Goal: Information Seeking & Learning: Learn about a topic

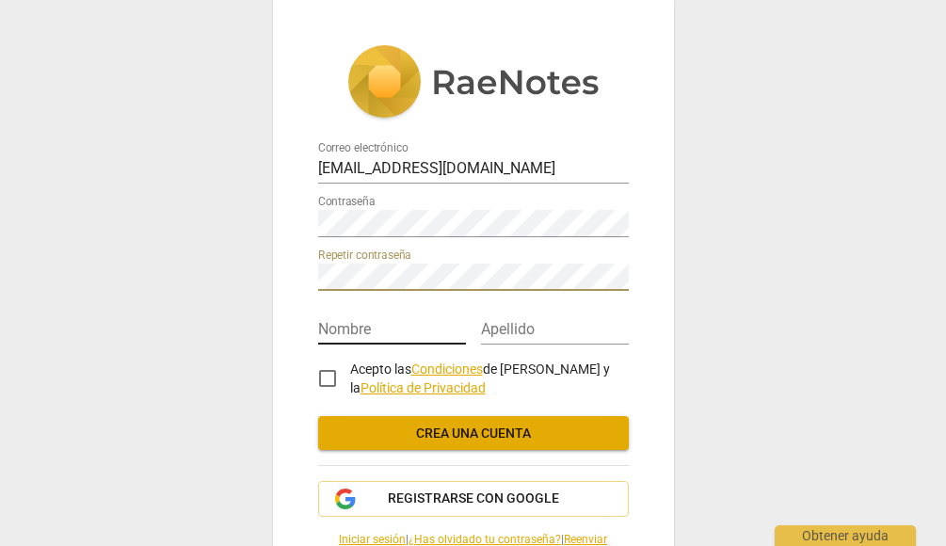
click at [379, 331] on input "text" at bounding box center [392, 330] width 148 height 27
type input "[PERSON_NAME]"
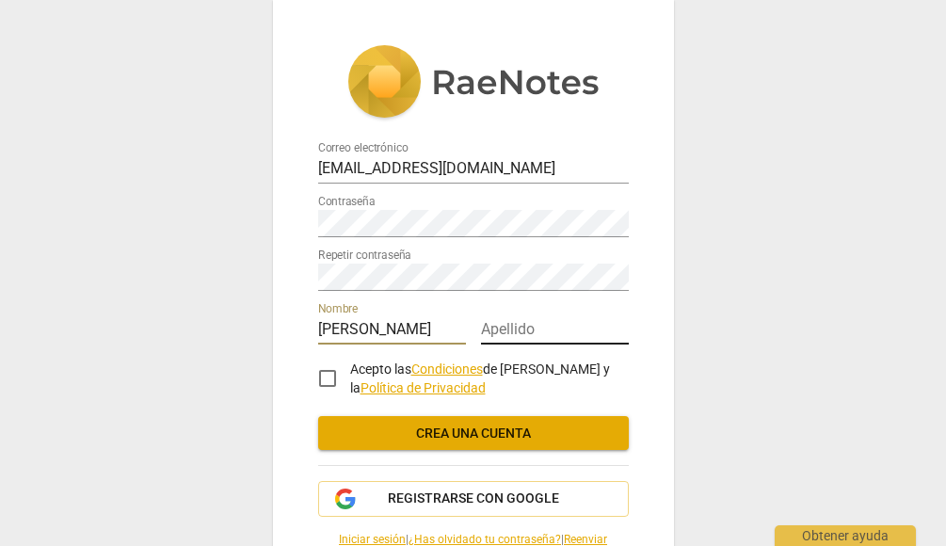
click at [495, 329] on input "text" at bounding box center [555, 330] width 148 height 27
type input "Gerez"
click at [330, 379] on input "Acepto las Condiciones de RaeNotes y la Política de Privacidad" at bounding box center [327, 378] width 45 height 45
checkbox input "true"
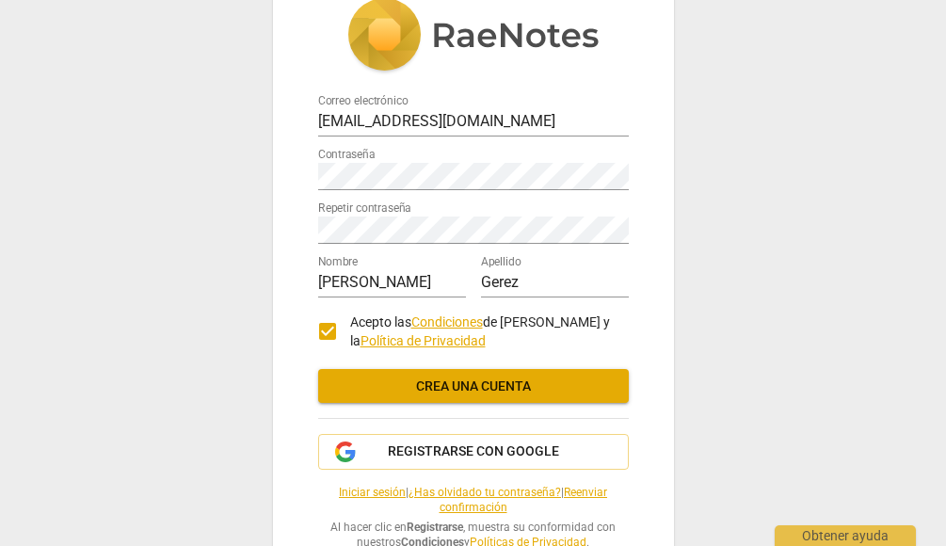
scroll to position [97, 0]
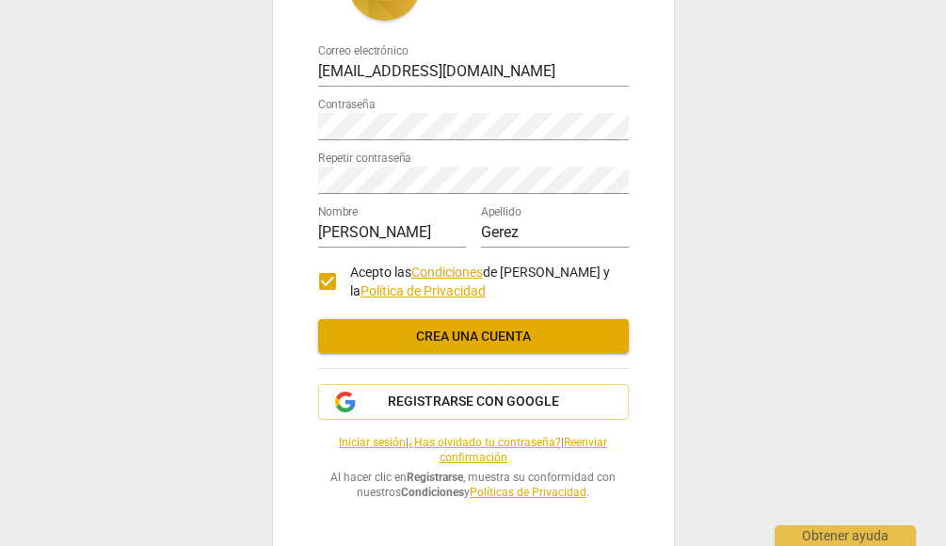
click at [487, 333] on span "Crea una cuenta" at bounding box center [473, 337] width 281 height 19
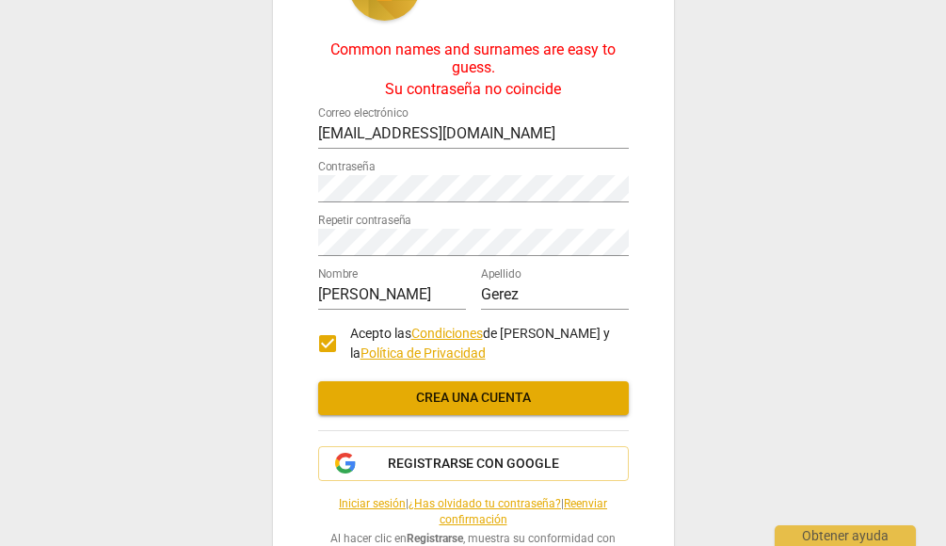
click at [380, 172] on div "Contraseña" at bounding box center [473, 181] width 311 height 42
click at [291, 183] on div "Common names and surnames are easy to guess. Su contraseña no coincide Correo e…" at bounding box center [473, 255] width 401 height 704
click at [266, 240] on div "Common names and surnames are easy to guess. Su contraseña no coincide Correo e…" at bounding box center [473, 273] width 946 height 546
click at [463, 395] on span "Crea una cuenta" at bounding box center [473, 398] width 281 height 19
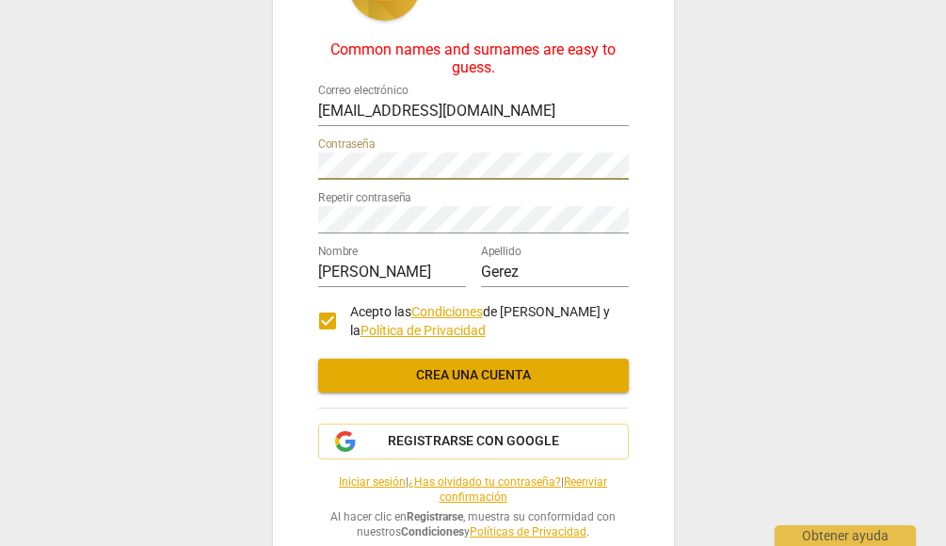
click at [286, 167] on div "Common names and surnames are easy to guess. Correo electrónico [EMAIL_ADDRESS]…" at bounding box center [473, 244] width 401 height 683
click at [497, 375] on span "Crea una cuenta" at bounding box center [473, 375] width 281 height 19
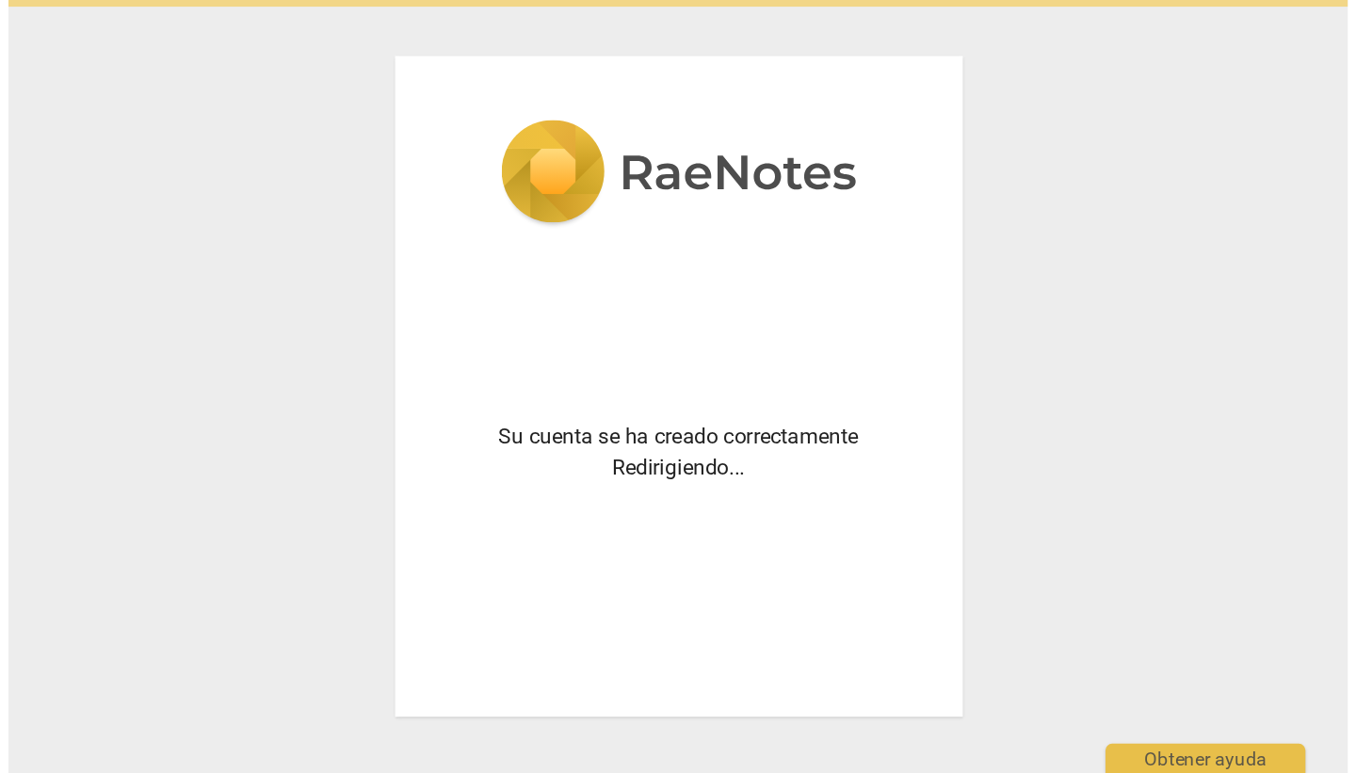
scroll to position [0, 0]
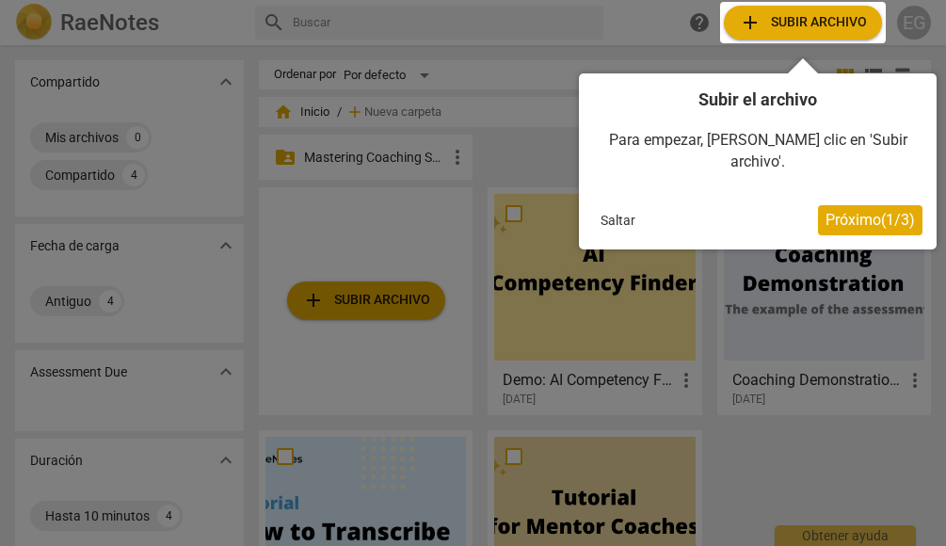
click at [653, 9] on div at bounding box center [473, 273] width 946 height 546
click at [618, 206] on button "Saltar" at bounding box center [618, 220] width 50 height 28
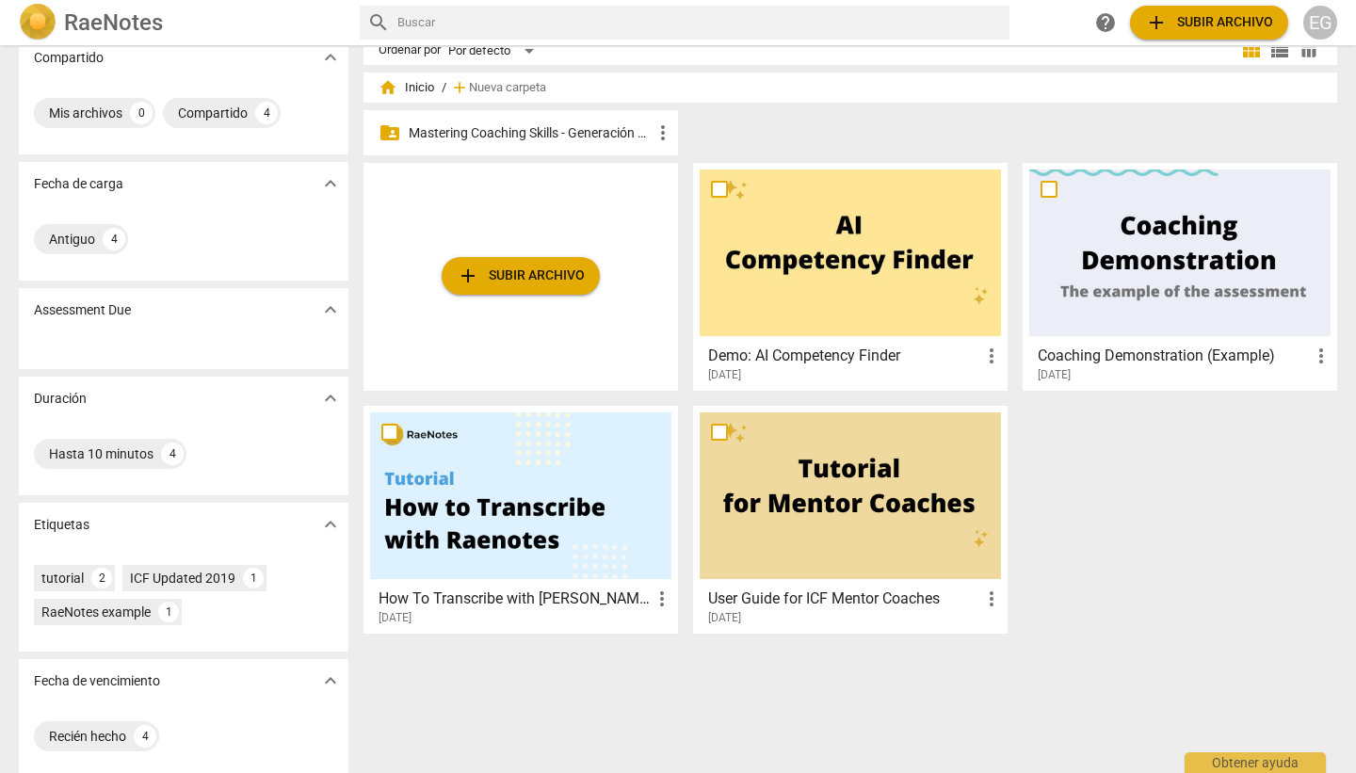
scroll to position [37, 0]
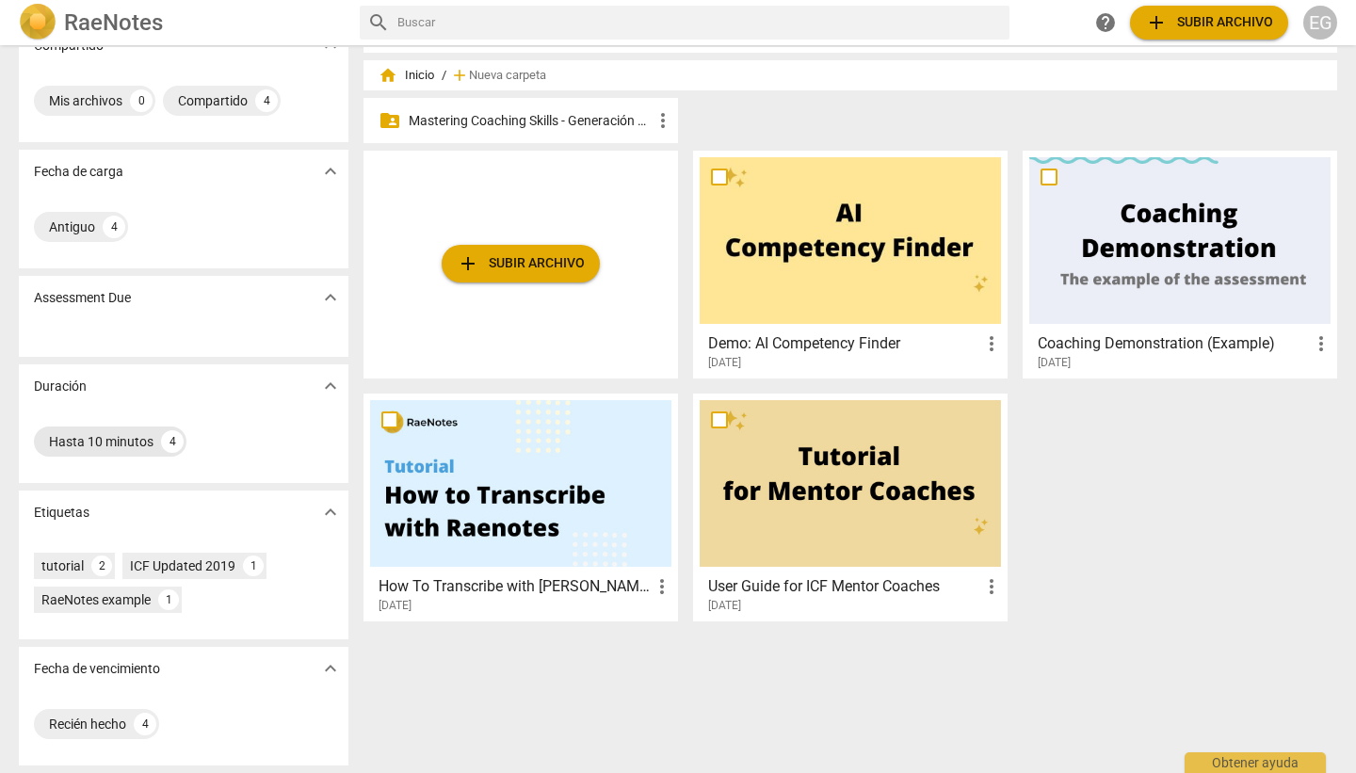
click at [121, 440] on div "Hasta 10 minutos" at bounding box center [101, 441] width 105 height 19
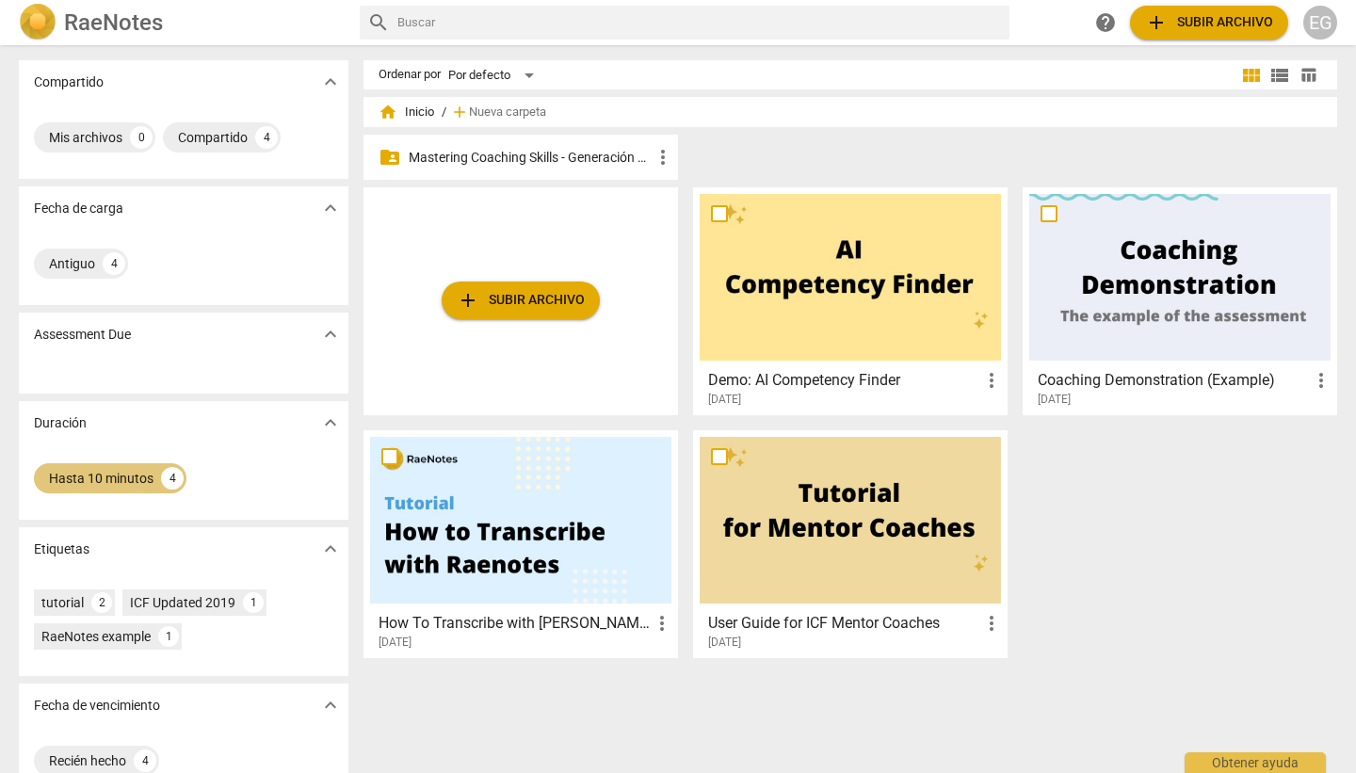
click at [101, 475] on div "Hasta 10 minutos" at bounding box center [101, 478] width 105 height 19
click at [222, 139] on div "Compartido" at bounding box center [213, 137] width 70 height 19
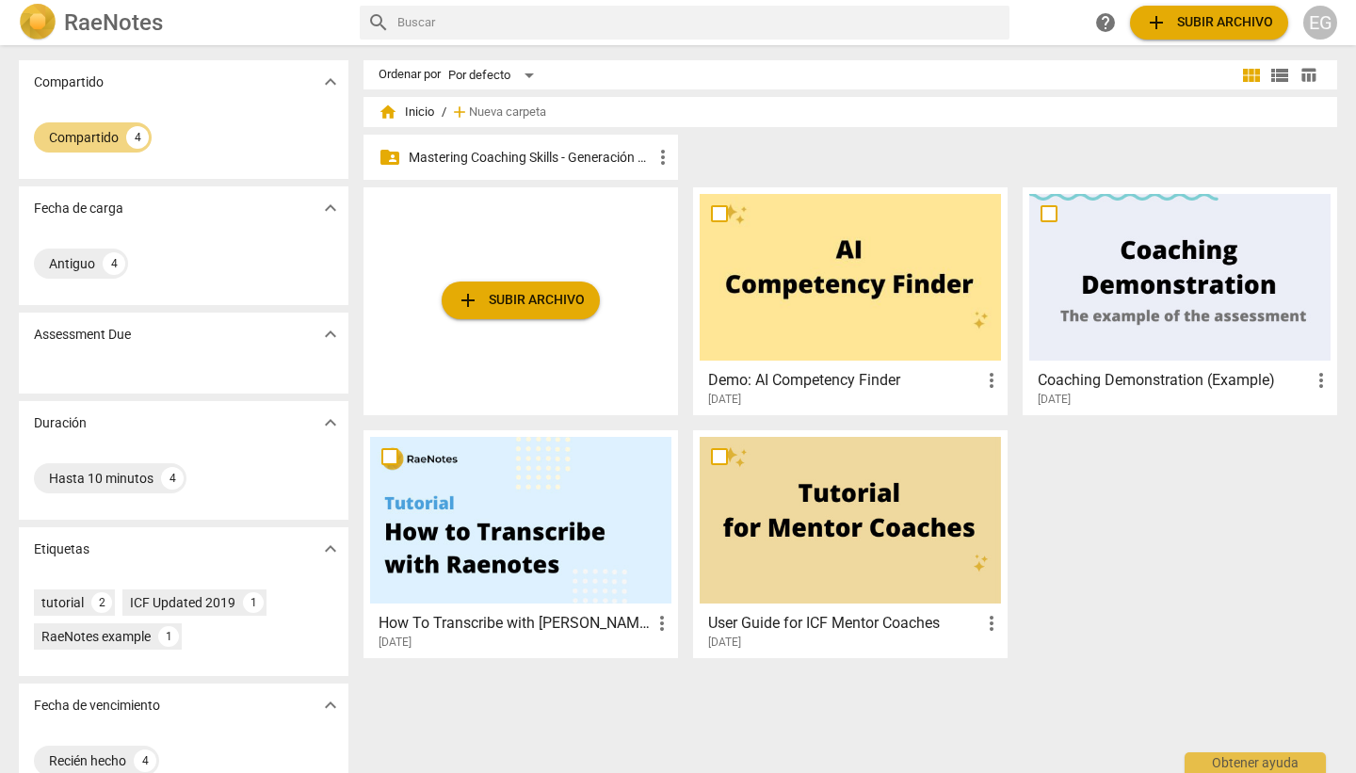
click at [479, 160] on p "Mastering Coaching Skills - Generación 32" at bounding box center [530, 158] width 243 height 20
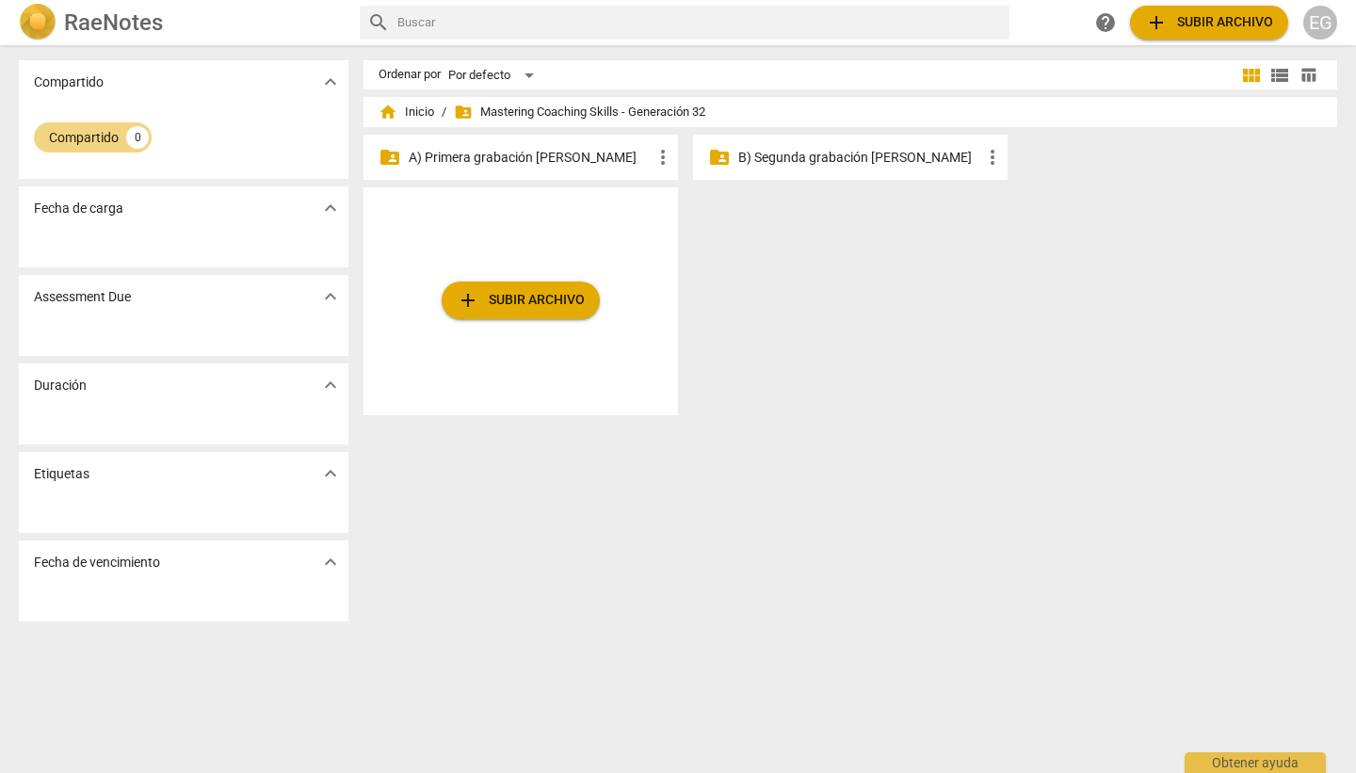
click at [847, 161] on p "B) Segunda grabación [PERSON_NAME]" at bounding box center [859, 158] width 243 height 20
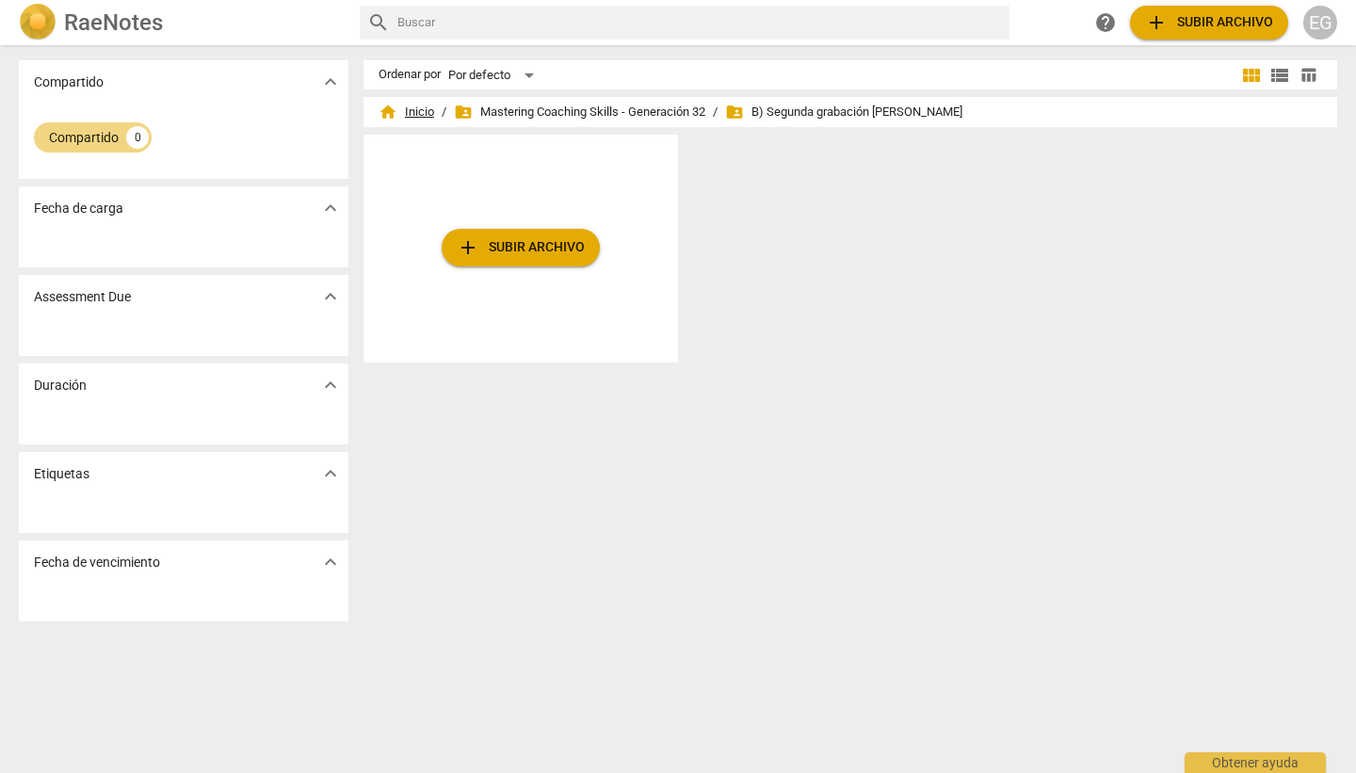
click at [420, 109] on span "home Inicio" at bounding box center [407, 112] width 56 height 19
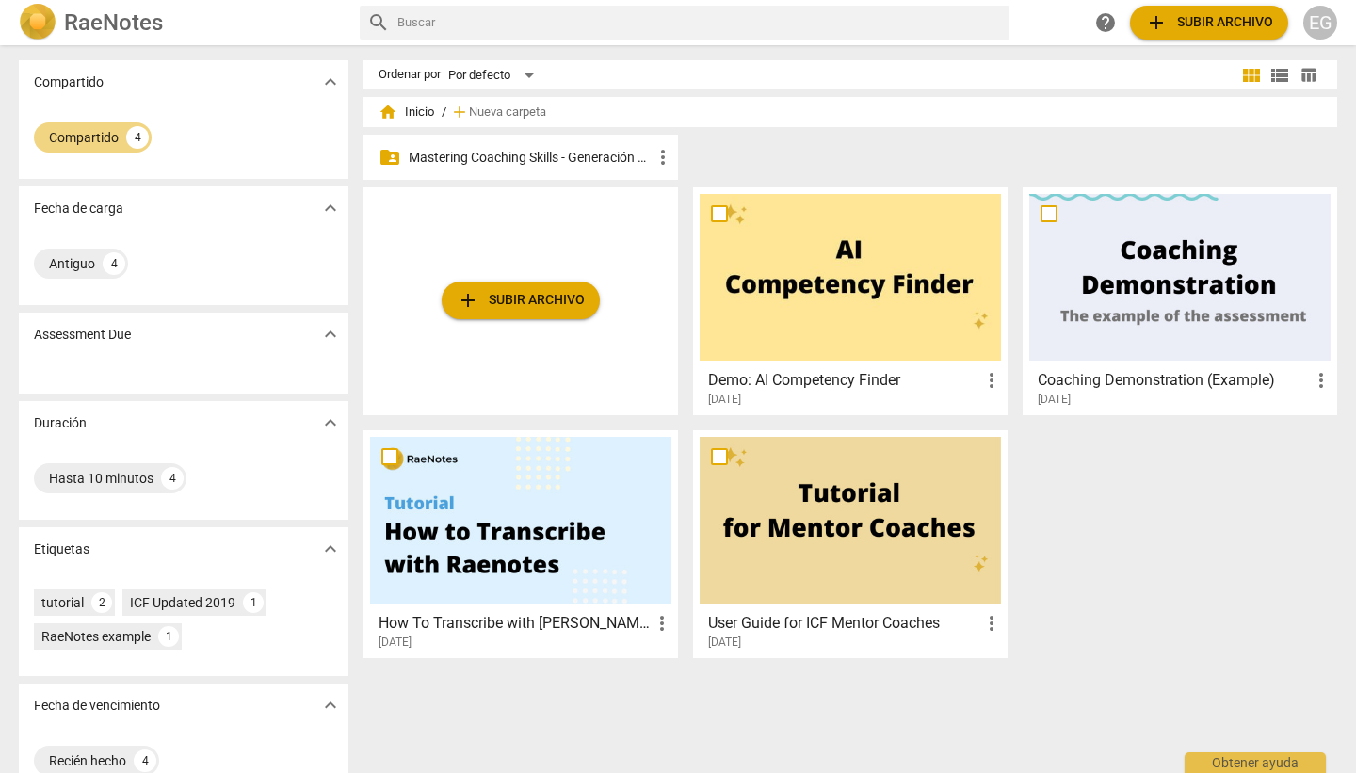
click at [875, 301] on div at bounding box center [850, 277] width 301 height 167
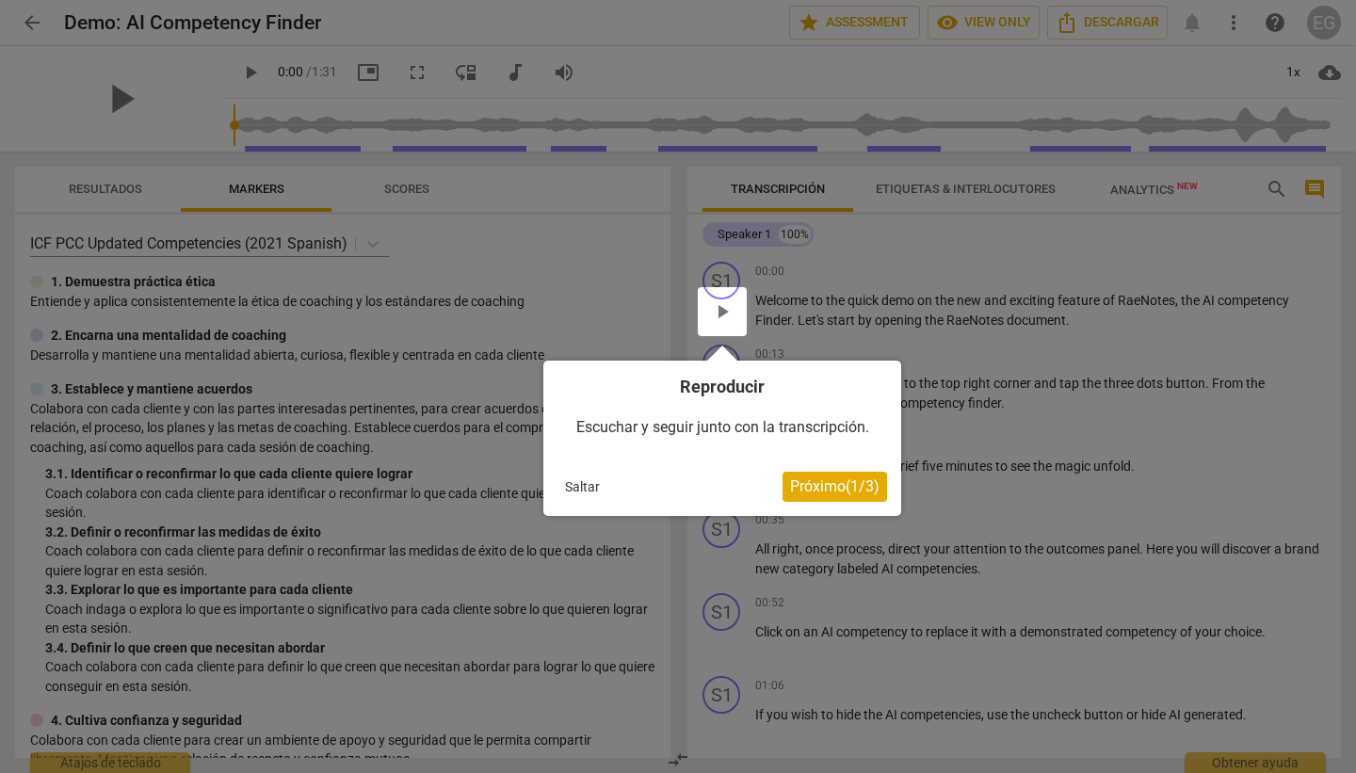
click at [578, 493] on button "Saltar" at bounding box center [582, 487] width 50 height 28
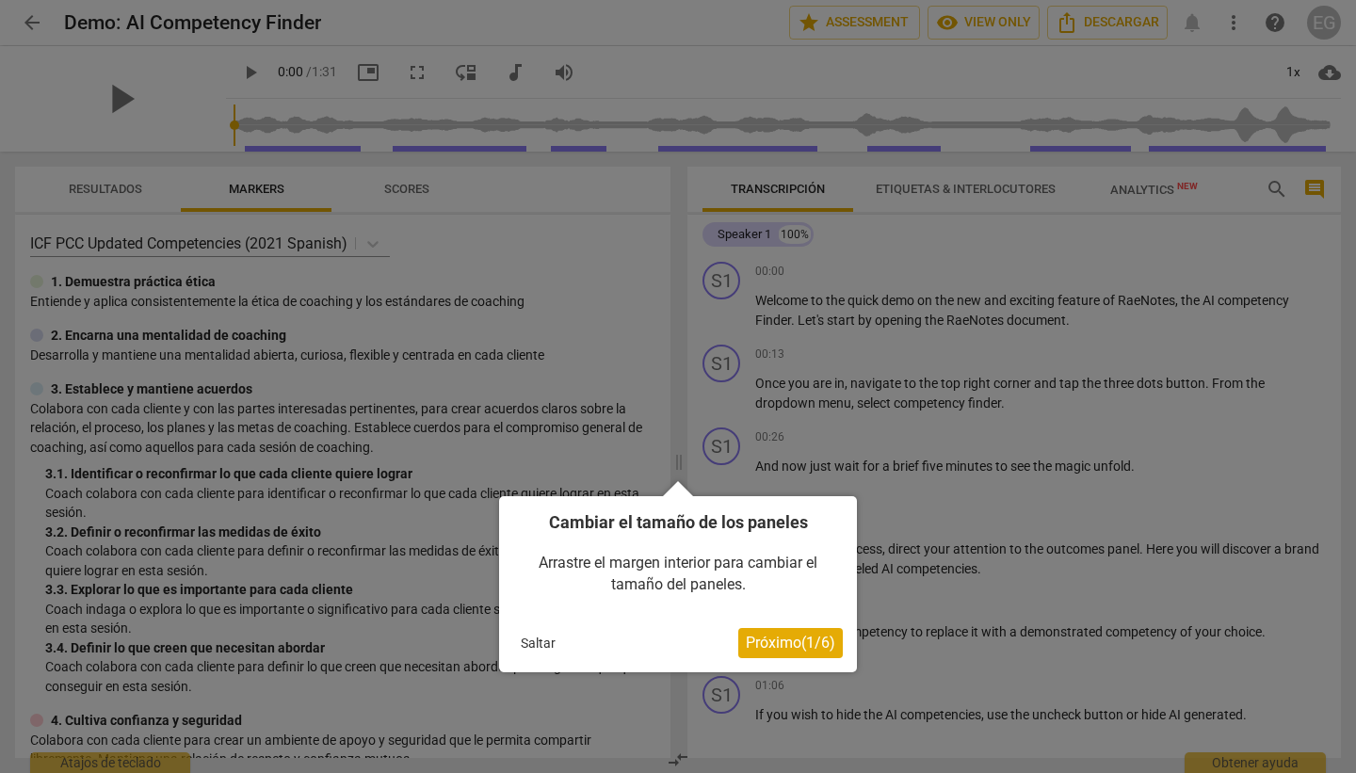
click at [535, 545] on button "Saltar" at bounding box center [538, 643] width 50 height 28
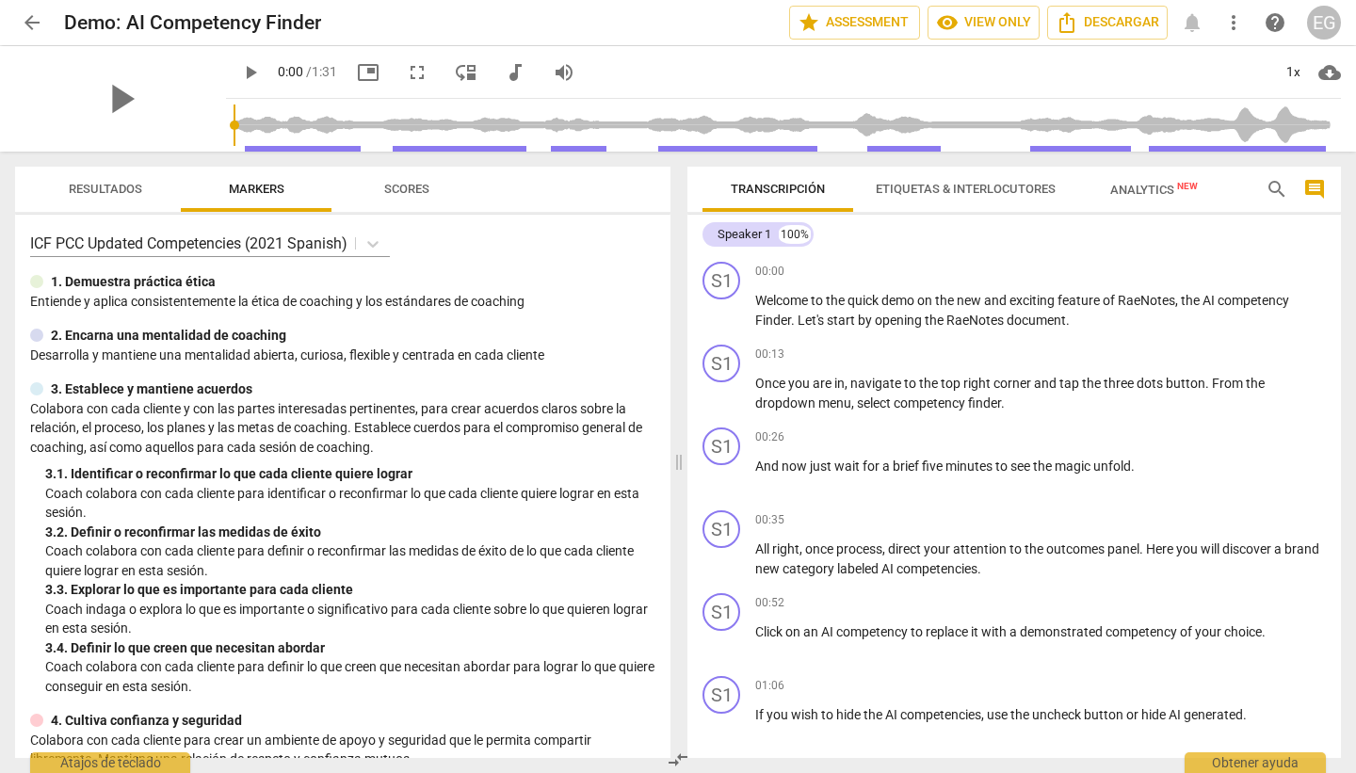
click at [114, 185] on span "Resultados" at bounding box center [105, 189] width 73 height 14
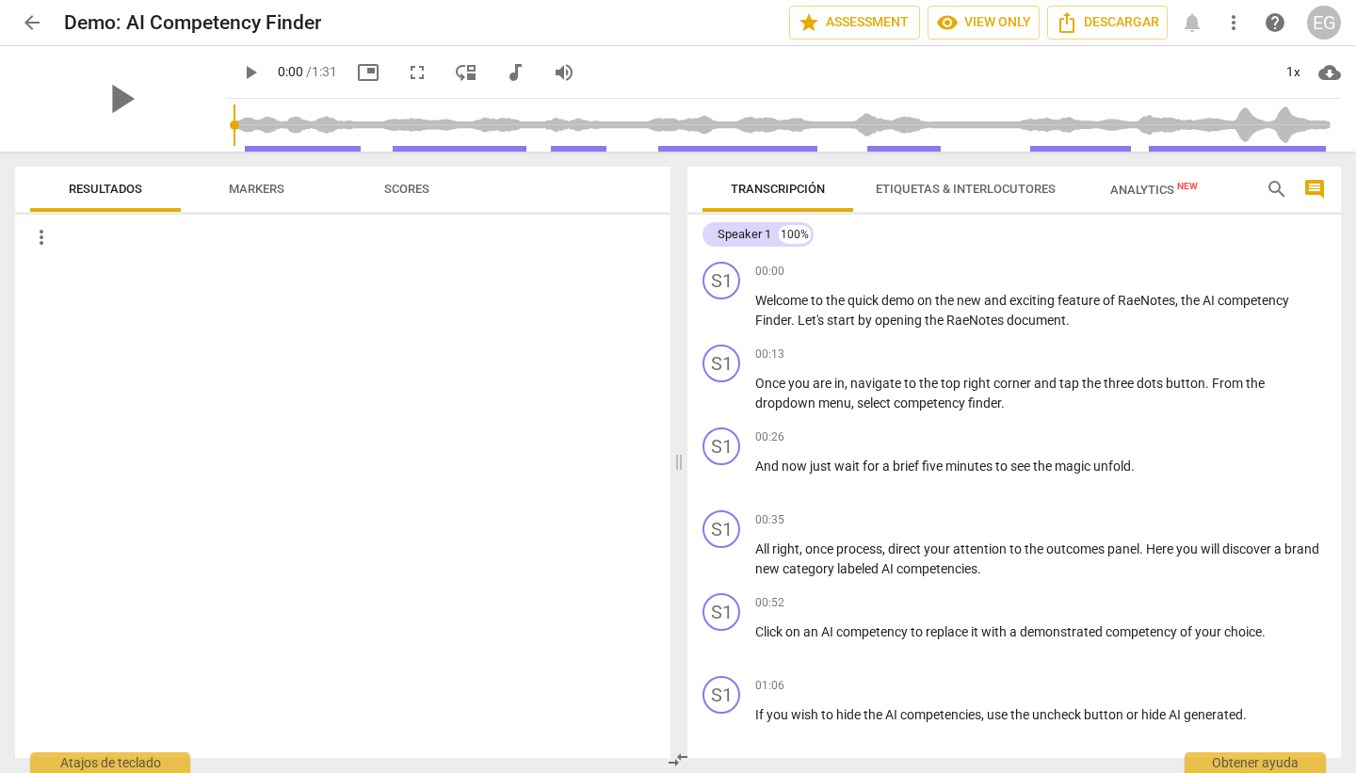
click at [259, 187] on span "Markers" at bounding box center [257, 189] width 56 height 14
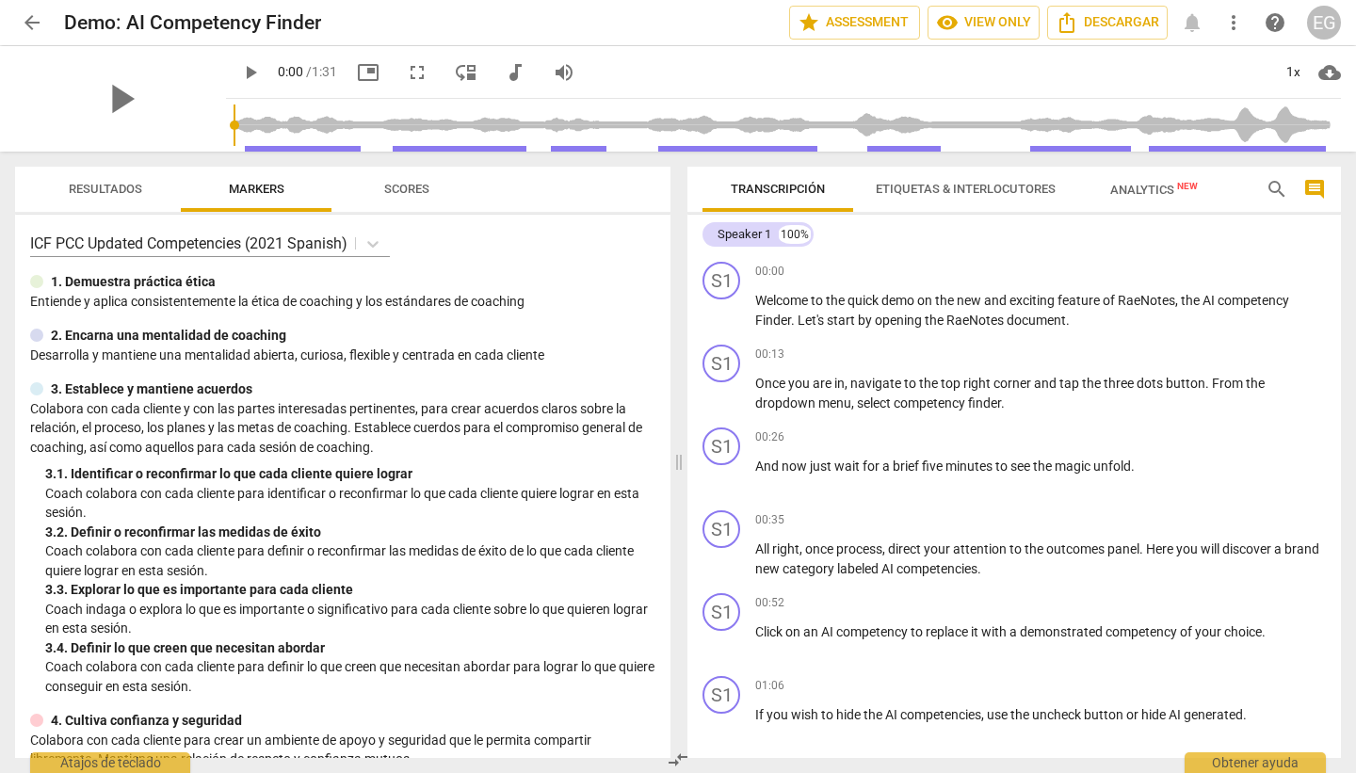
click at [402, 189] on span "Scores" at bounding box center [406, 189] width 45 height 14
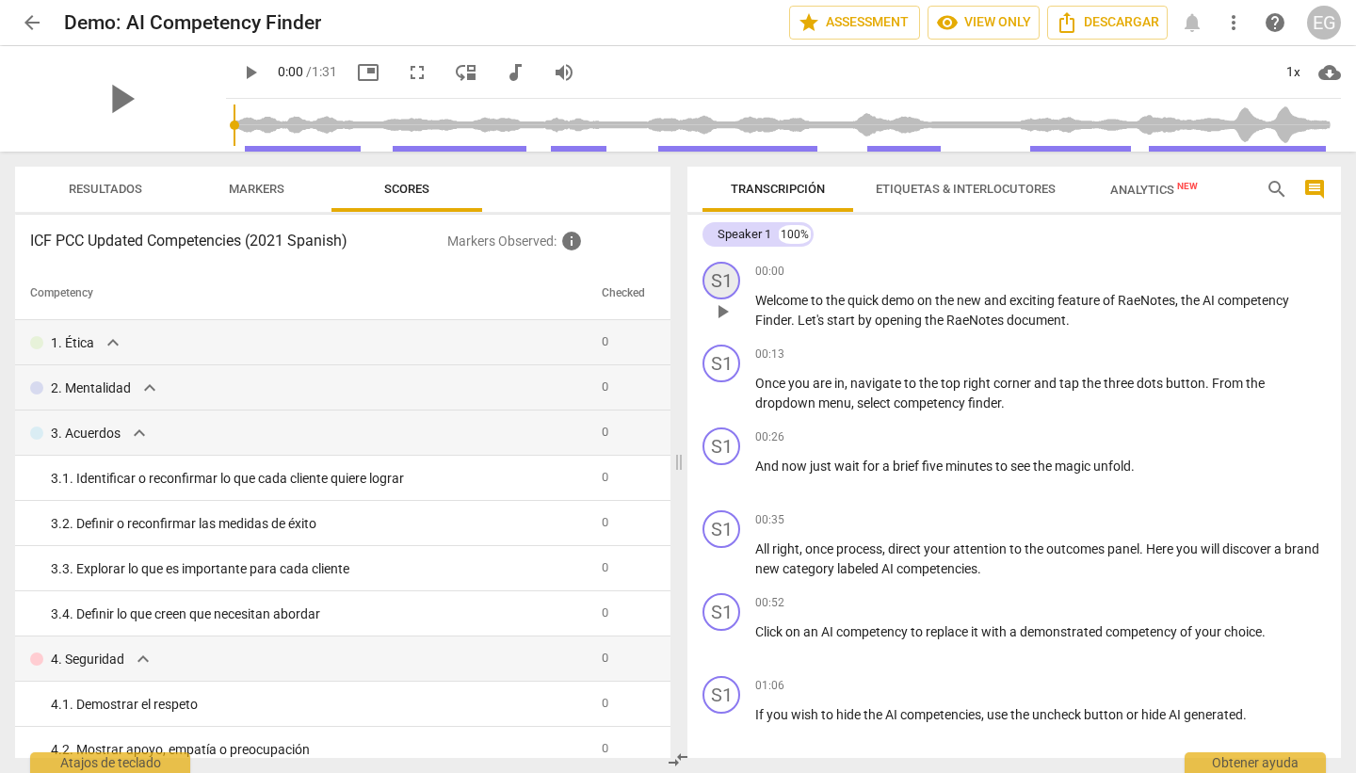
click at [725, 278] on div "S1" at bounding box center [722, 281] width 38 height 38
click at [722, 312] on span "play_arrow" at bounding box center [722, 311] width 23 height 23
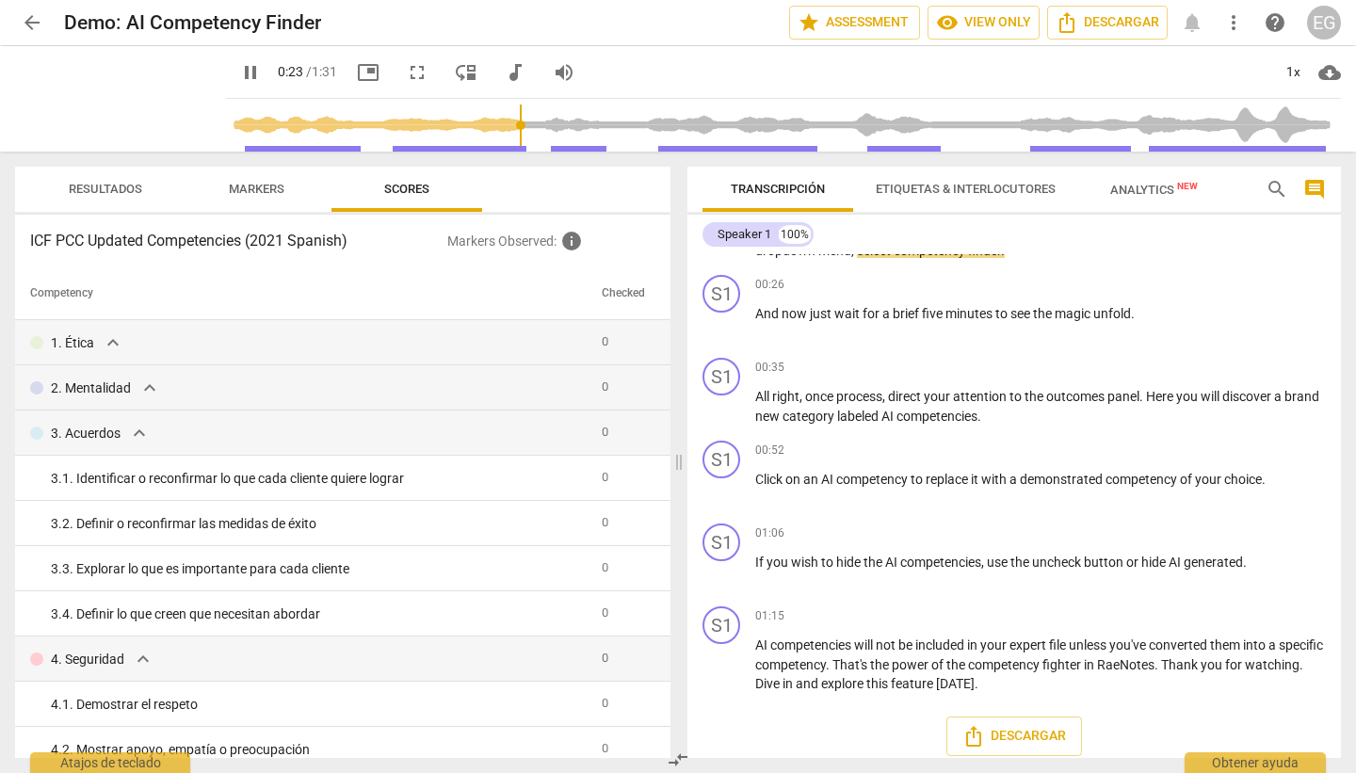
scroll to position [153, 0]
click at [945, 191] on span "comment" at bounding box center [1314, 189] width 23 height 23
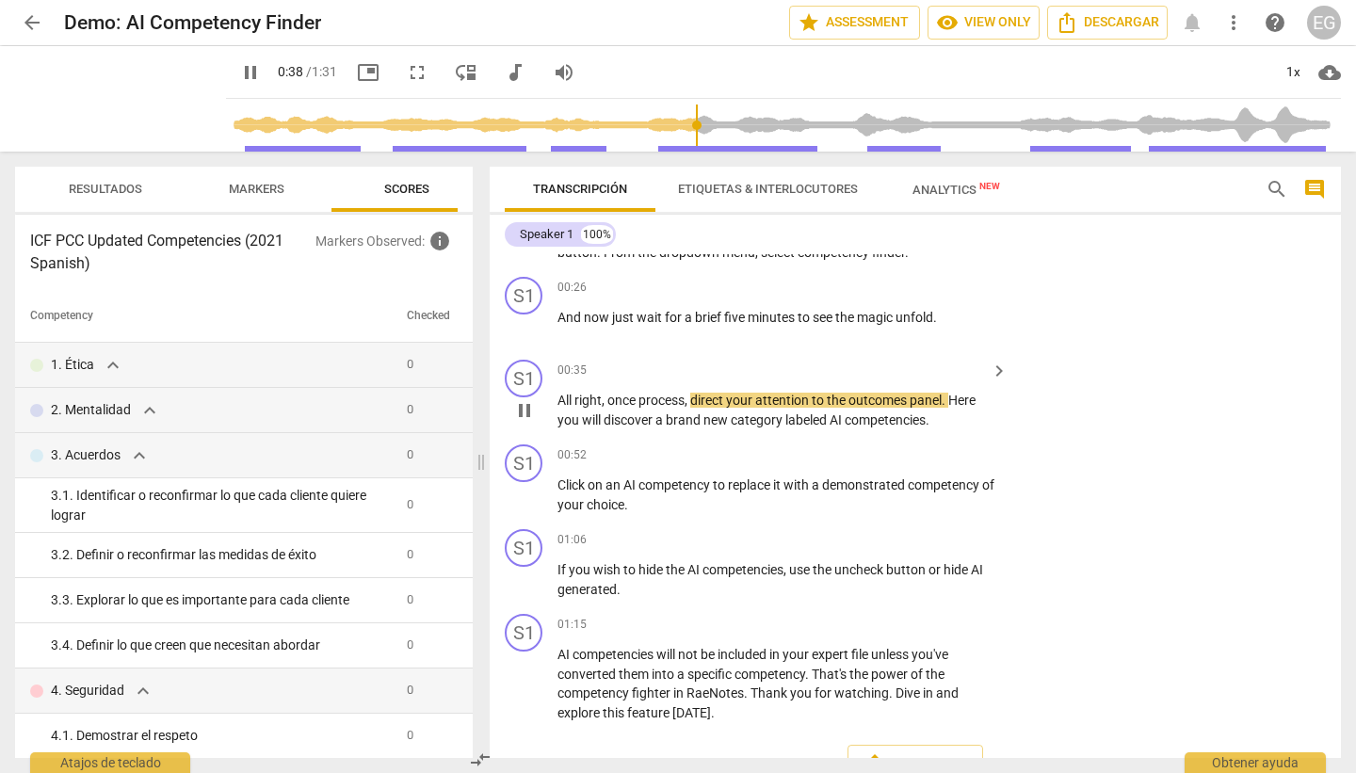
scroll to position [0, 0]
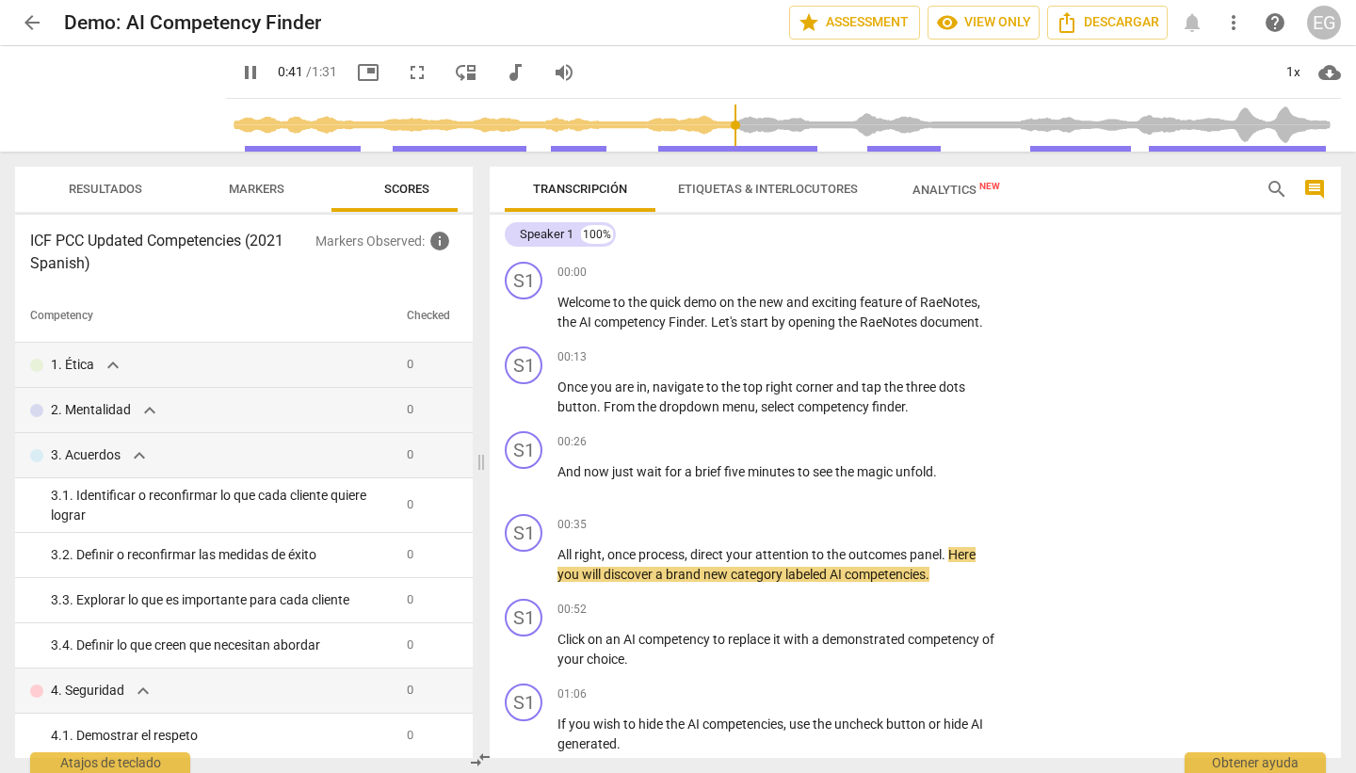
click at [824, 183] on span "Etiquetas & Interlocutores" at bounding box center [768, 189] width 180 height 14
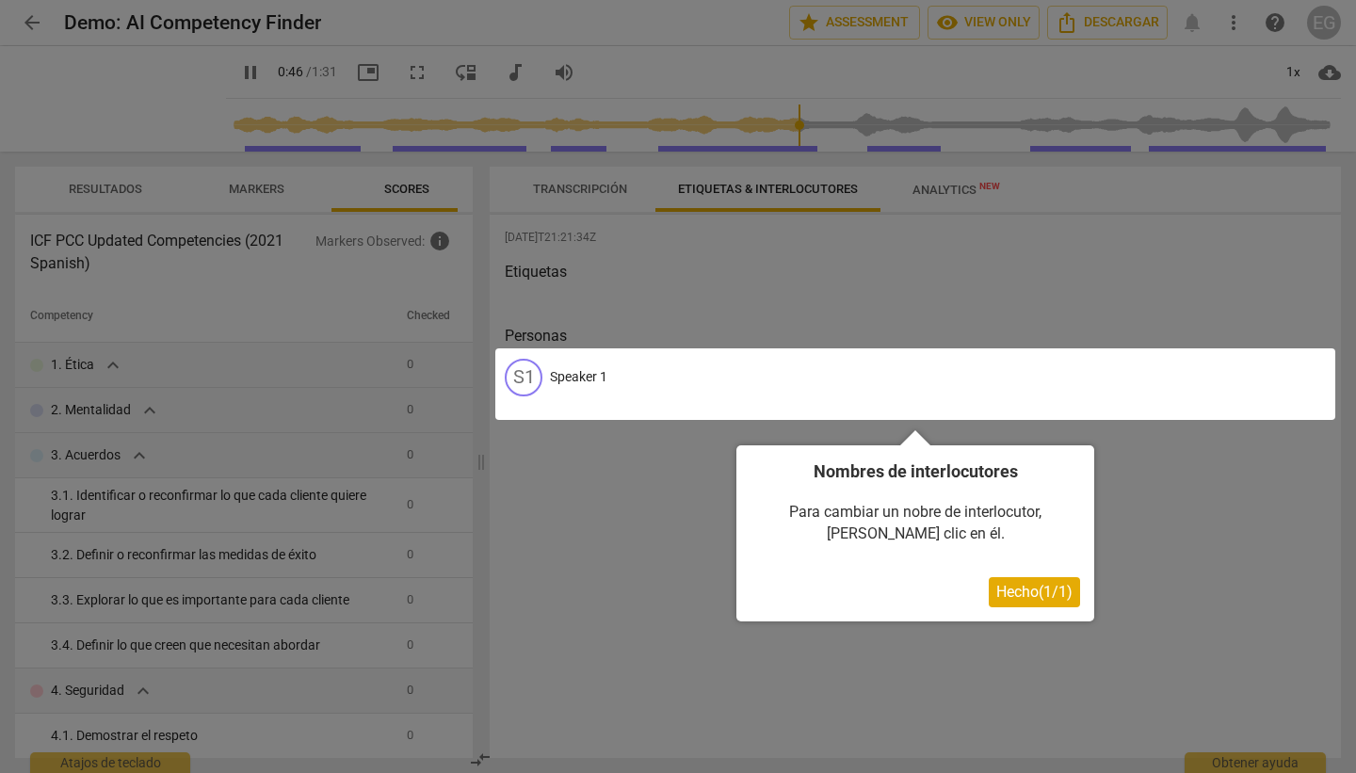
click at [665, 308] on div at bounding box center [678, 386] width 1356 height 773
click at [583, 378] on div at bounding box center [915, 384] width 840 height 72
click at [945, 187] on div at bounding box center [678, 386] width 1356 height 773
type input "56"
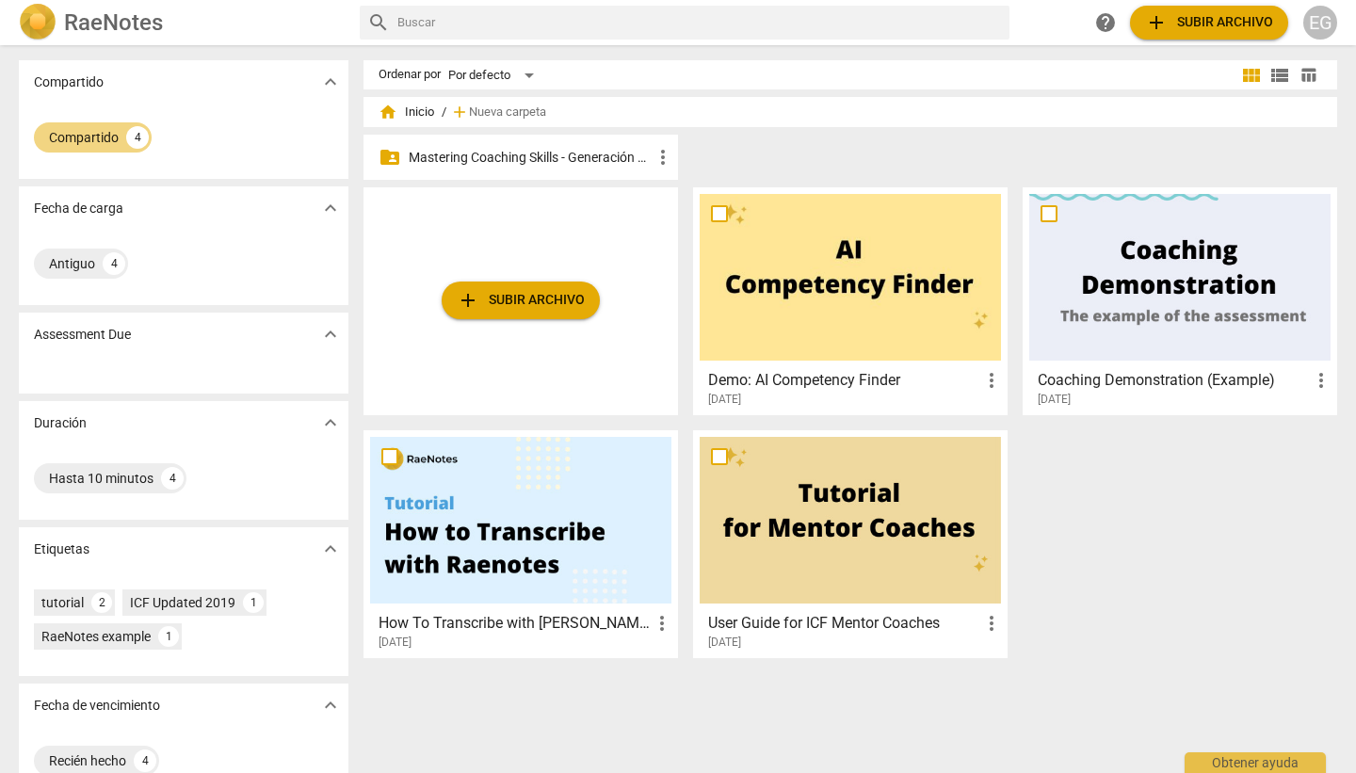
click at [945, 286] on div at bounding box center [1179, 277] width 301 height 167
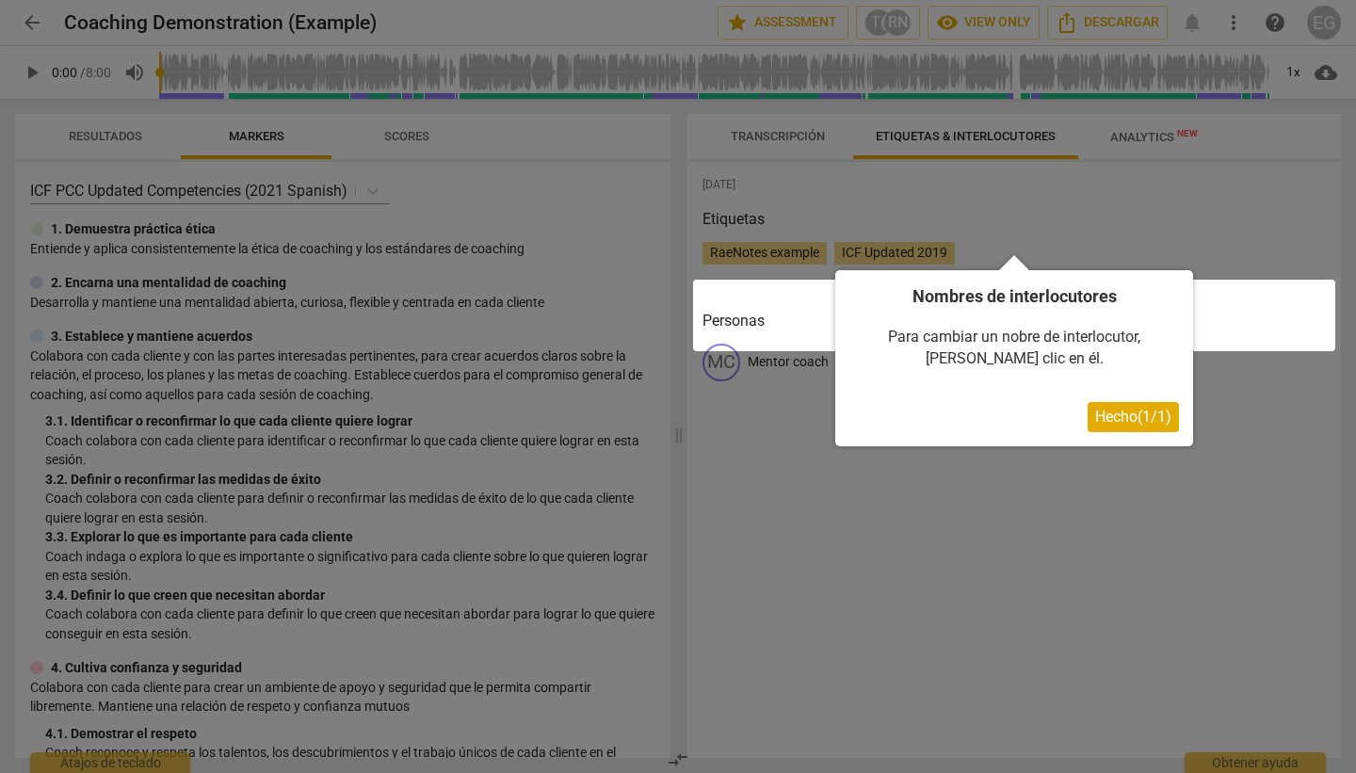
click at [798, 331] on div at bounding box center [1014, 316] width 642 height 72
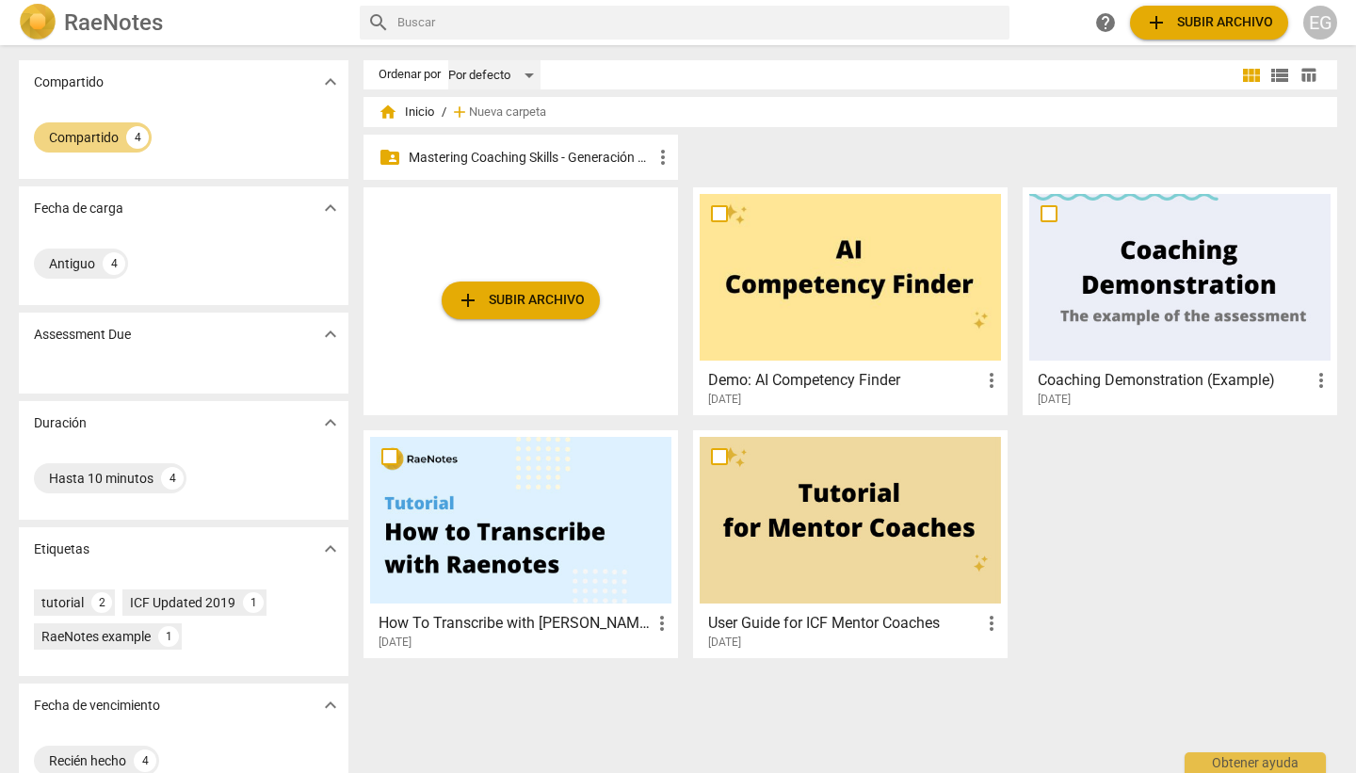
click at [527, 80] on div "Por defecto" at bounding box center [494, 75] width 92 height 30
click at [527, 80] on li "Por defecto" at bounding box center [502, 75] width 111 height 36
click at [945, 76] on span "view_module" at bounding box center [1251, 75] width 23 height 23
click at [945, 73] on span "view_list" at bounding box center [1279, 75] width 23 height 23
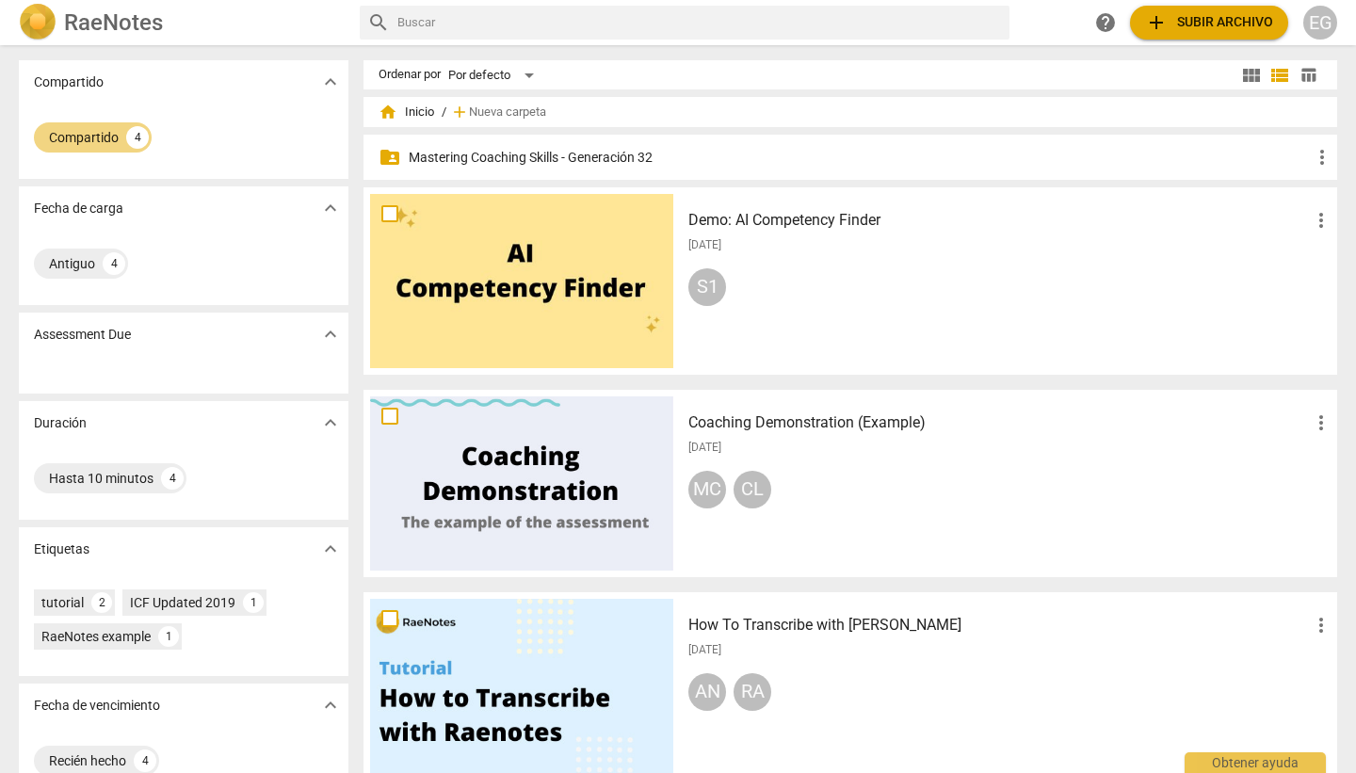
click at [945, 73] on span "table_chart" at bounding box center [1309, 75] width 18 height 18
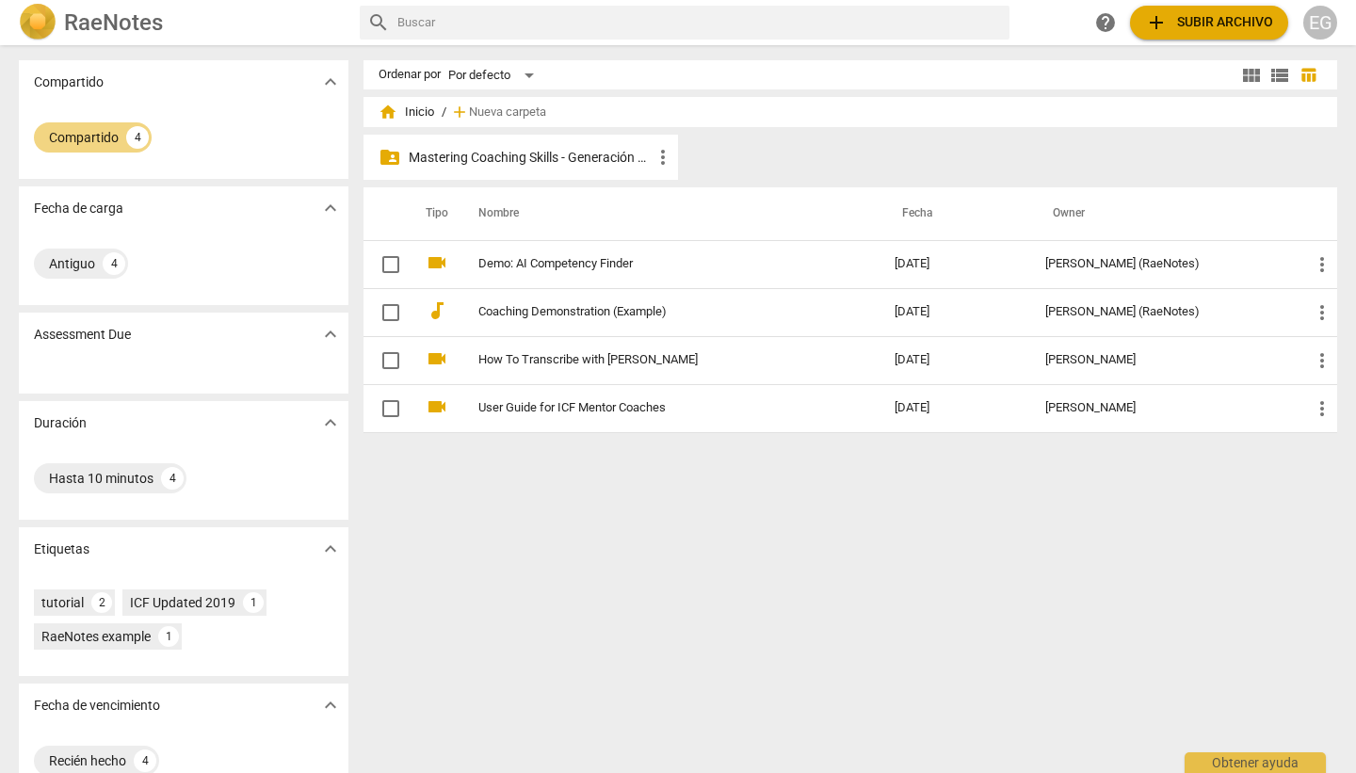
click at [656, 157] on span "more_vert" at bounding box center [663, 157] width 23 height 23
click at [755, 147] on div at bounding box center [678, 386] width 1356 height 773
click at [522, 76] on div "Por defecto" at bounding box center [494, 75] width 92 height 30
click at [522, 76] on li "Por defecto" at bounding box center [502, 75] width 111 height 36
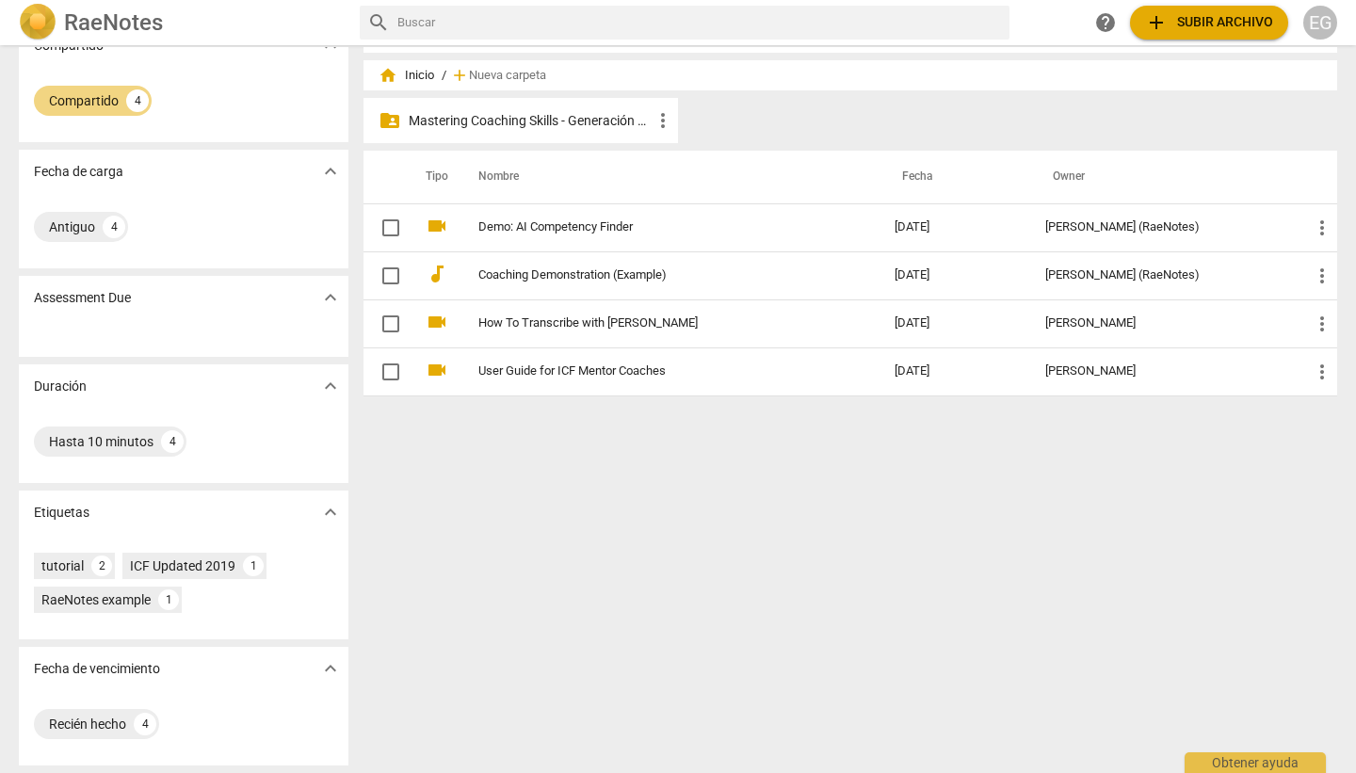
click at [323, 545] on span "expand_more" at bounding box center [330, 668] width 23 height 23
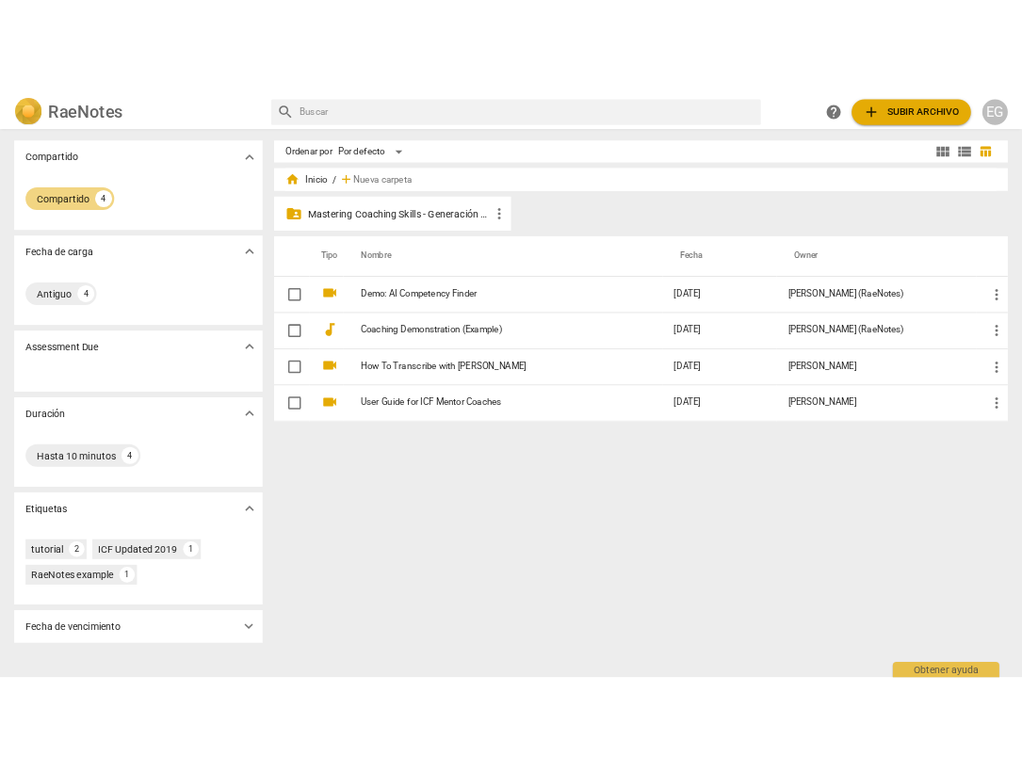
scroll to position [0, 0]
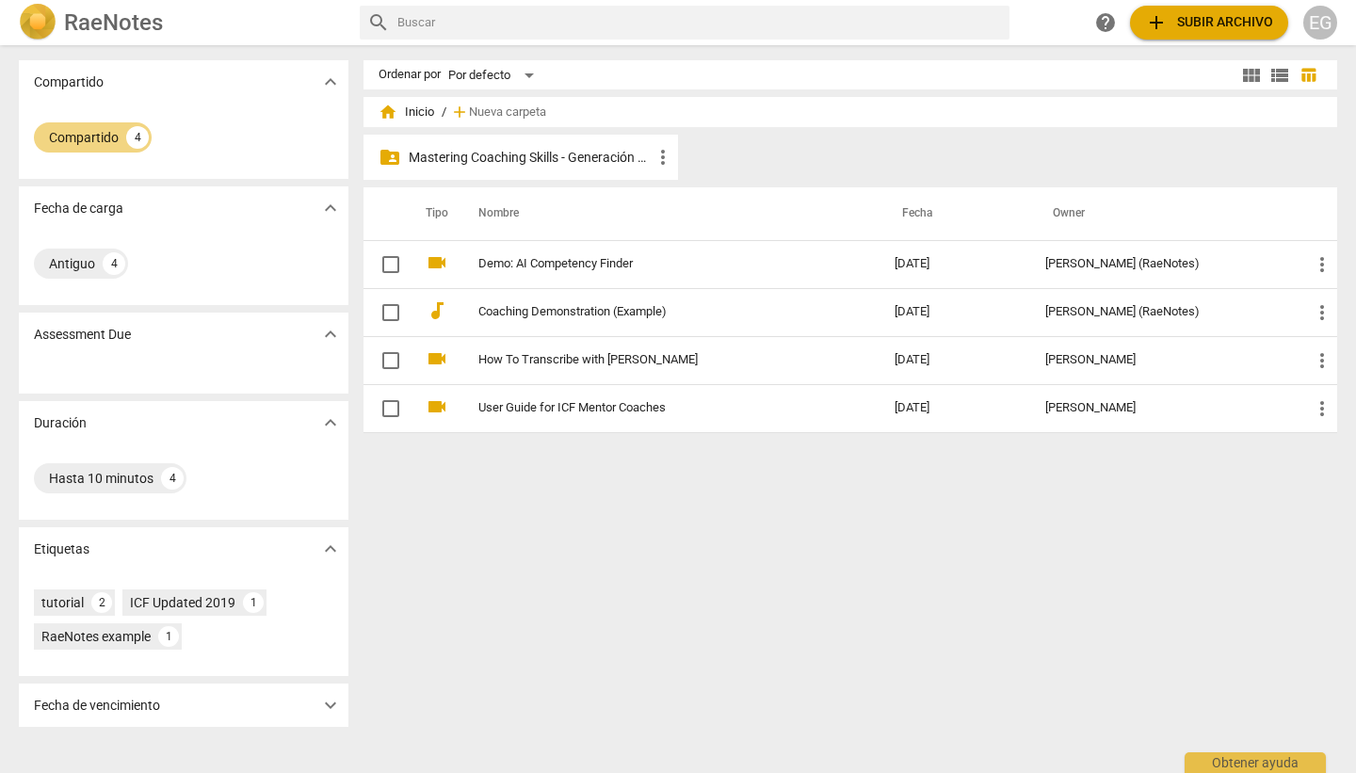
click at [323, 545] on span "expand_more" at bounding box center [330, 705] width 23 height 23
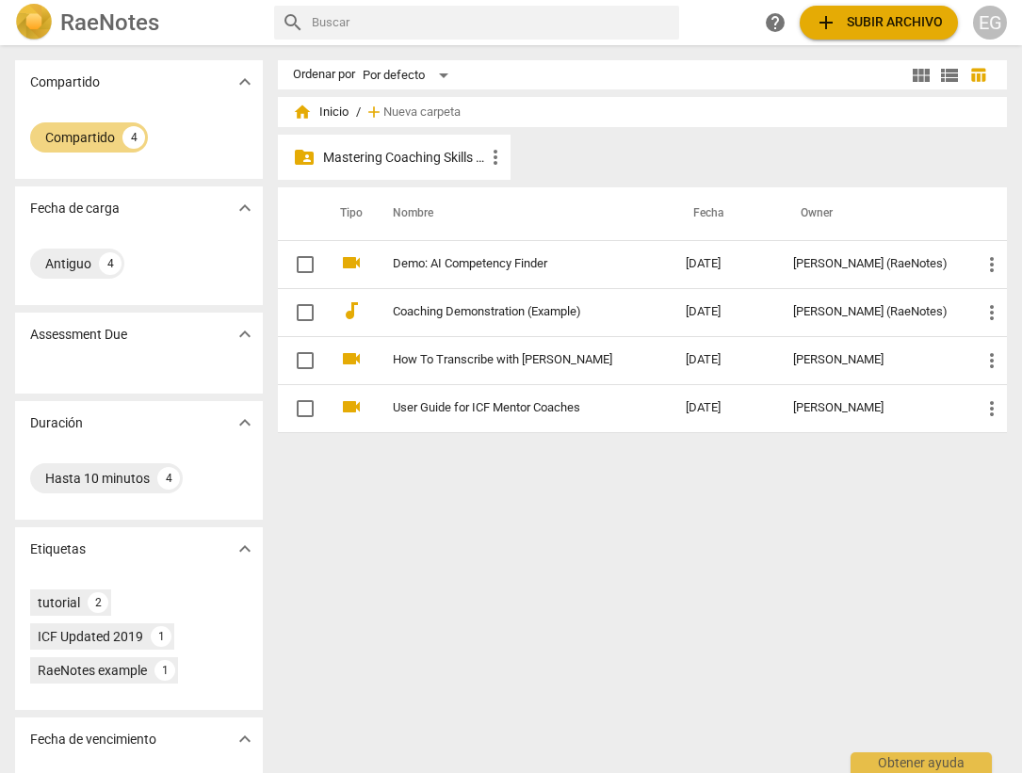
click at [468, 518] on div "Ordenar por Por defecto view_module view_list table_chart home Inicio / add Nue…" at bounding box center [650, 409] width 744 height 698
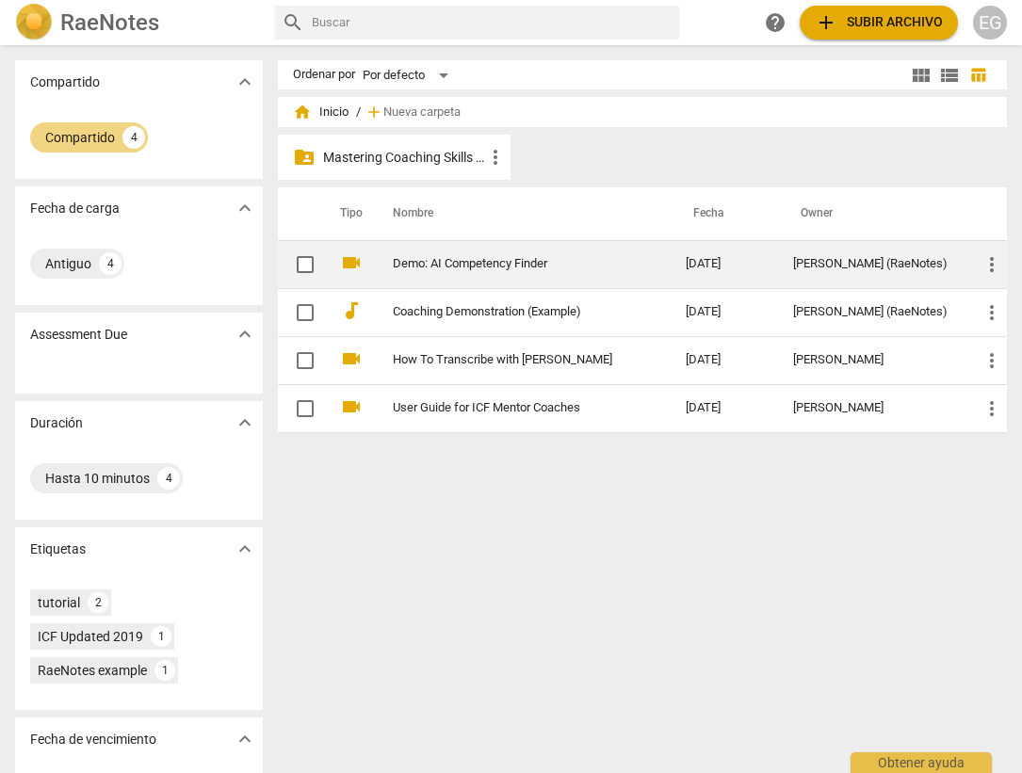
click at [945, 263] on span "more_vert" at bounding box center [991, 264] width 23 height 23
click at [945, 263] on li "Mover" at bounding box center [970, 264] width 72 height 45
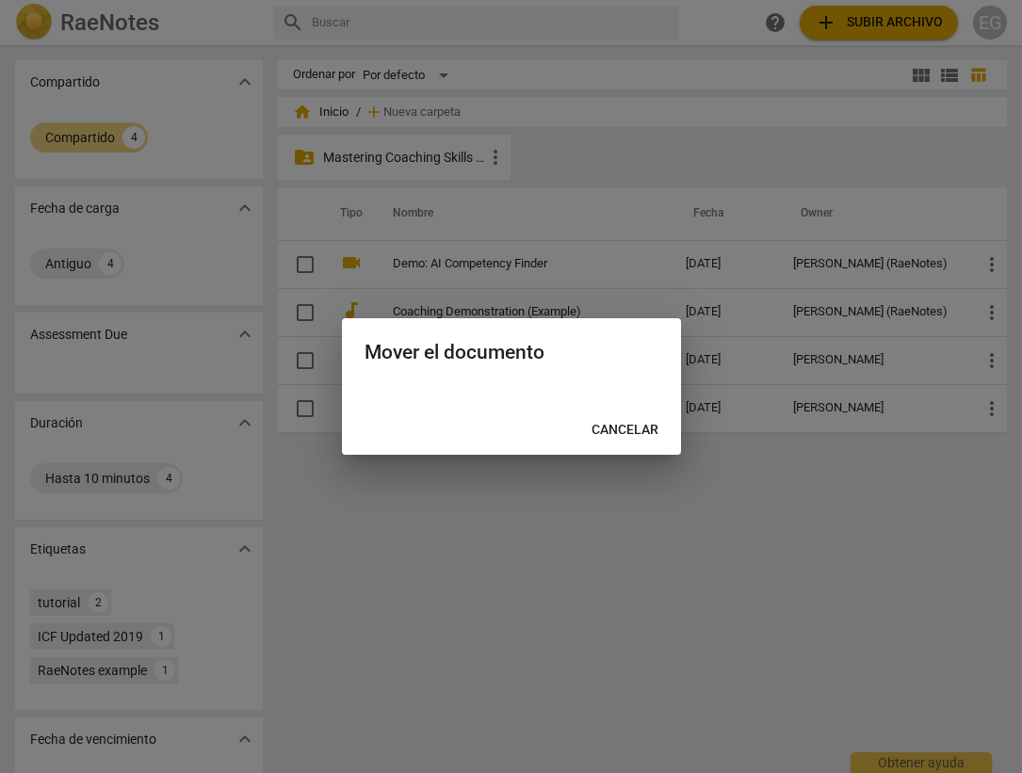
click at [637, 428] on span "Cancelar" at bounding box center [624, 430] width 67 height 19
